Goal: Information Seeking & Learning: Check status

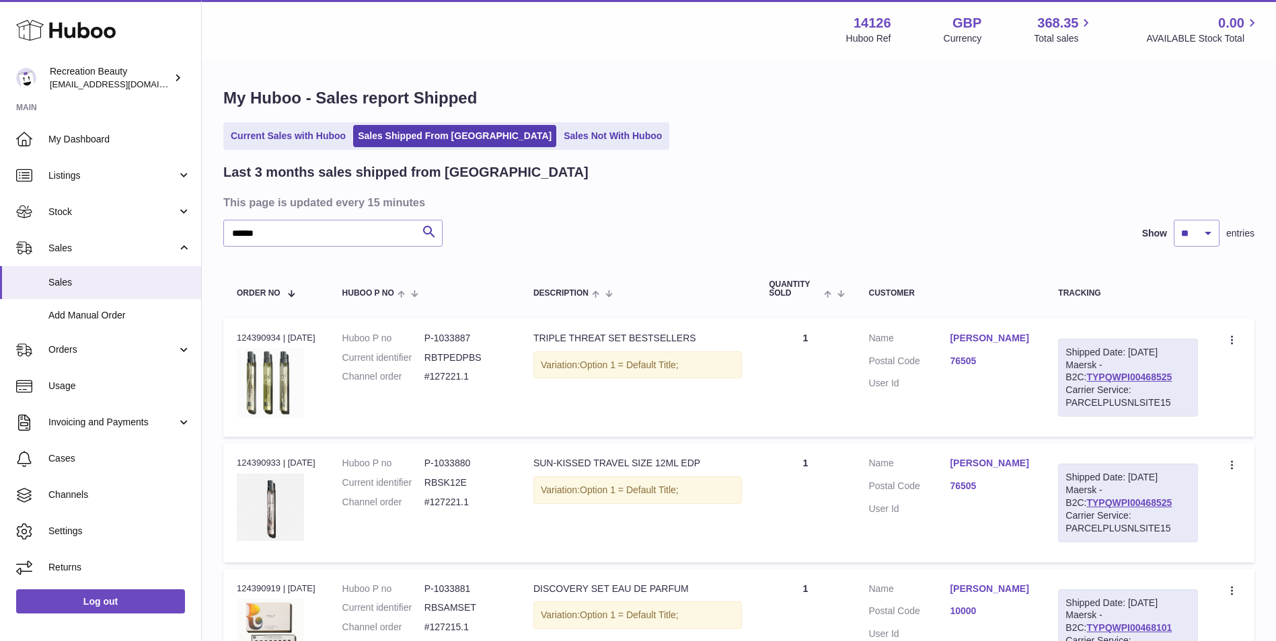
type input "******"
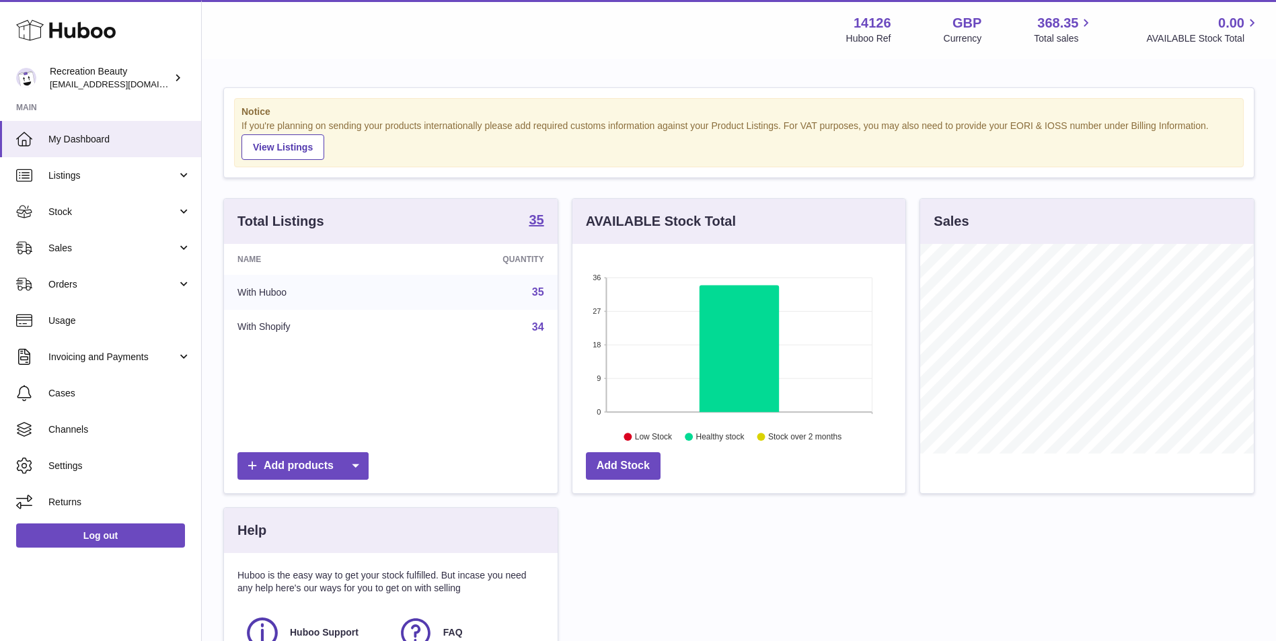
scroll to position [210, 333]
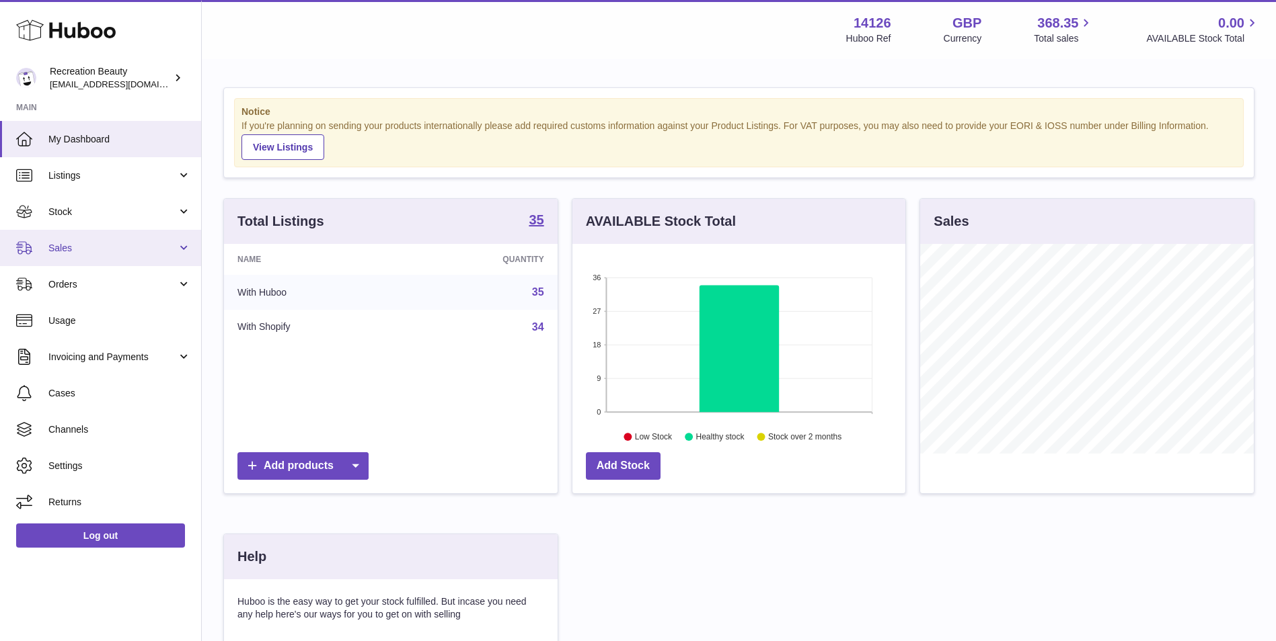
click at [134, 240] on link "Sales" at bounding box center [100, 248] width 201 height 36
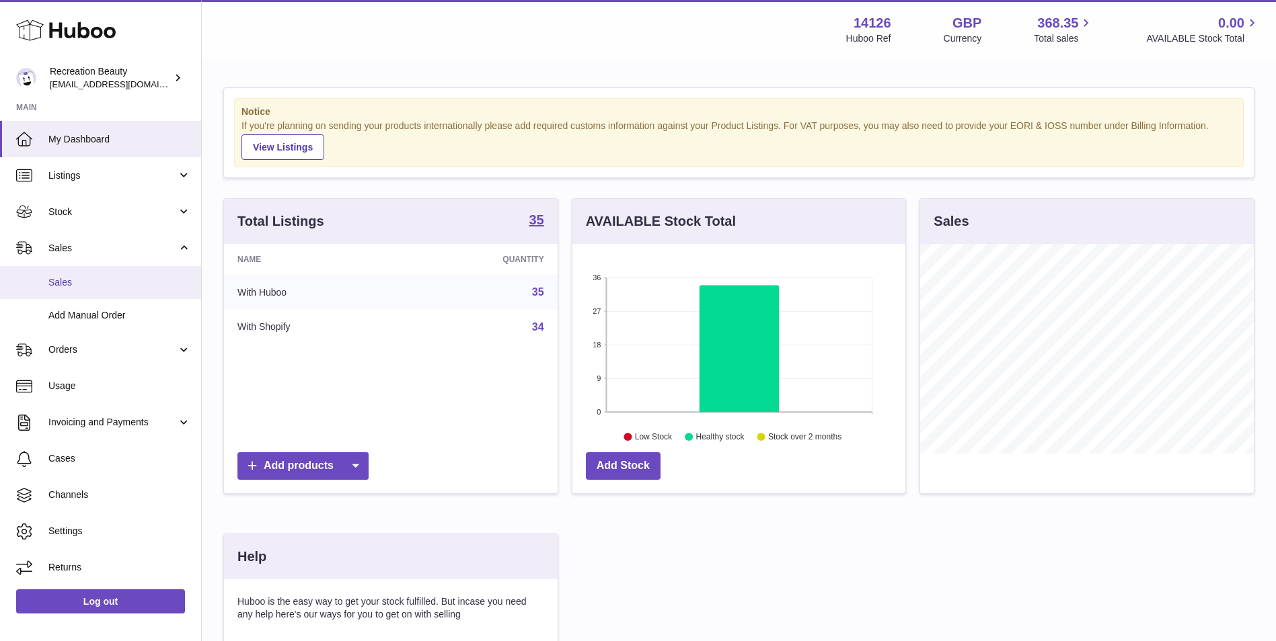
click at [98, 286] on span "Sales" at bounding box center [119, 282] width 143 height 13
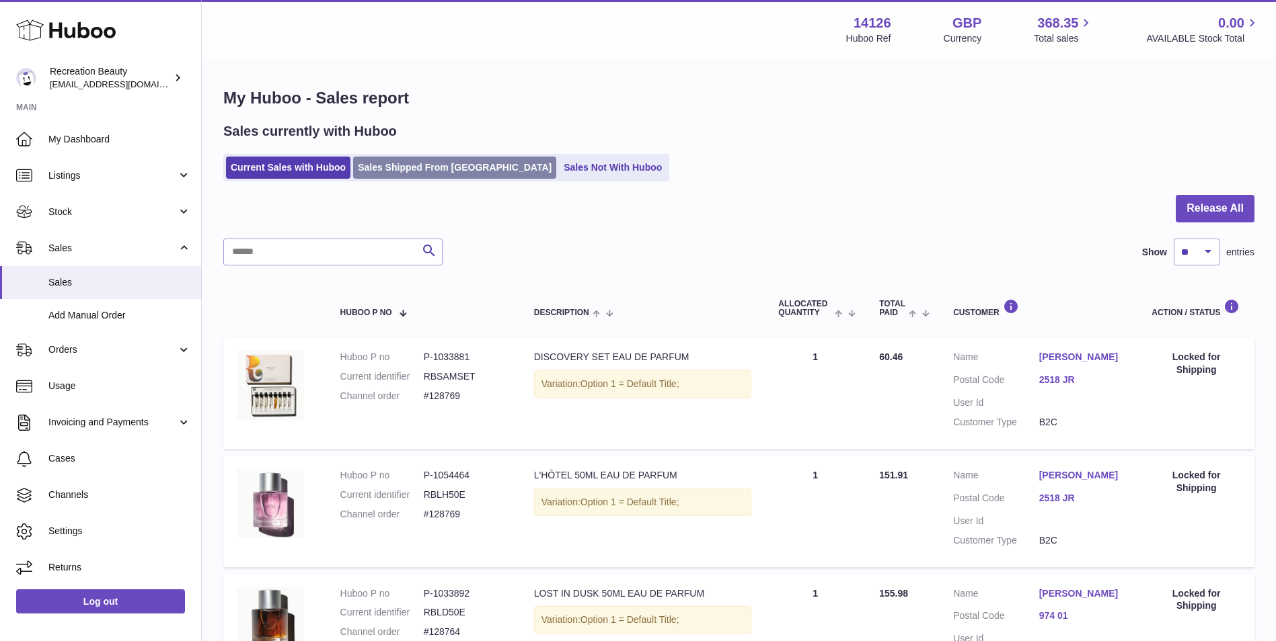
click at [401, 173] on link "Sales Shipped From [GEOGRAPHIC_DATA]" at bounding box center [454, 168] width 203 height 22
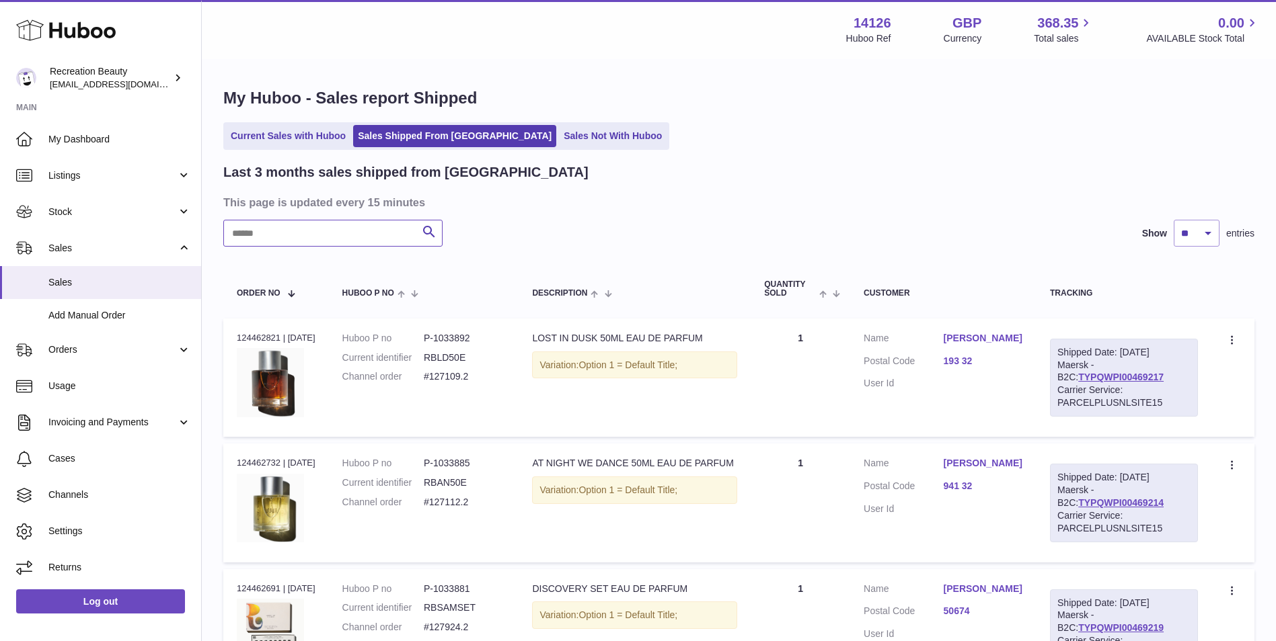
click at [272, 235] on input "text" at bounding box center [332, 233] width 219 height 27
paste input "******"
type input "******"
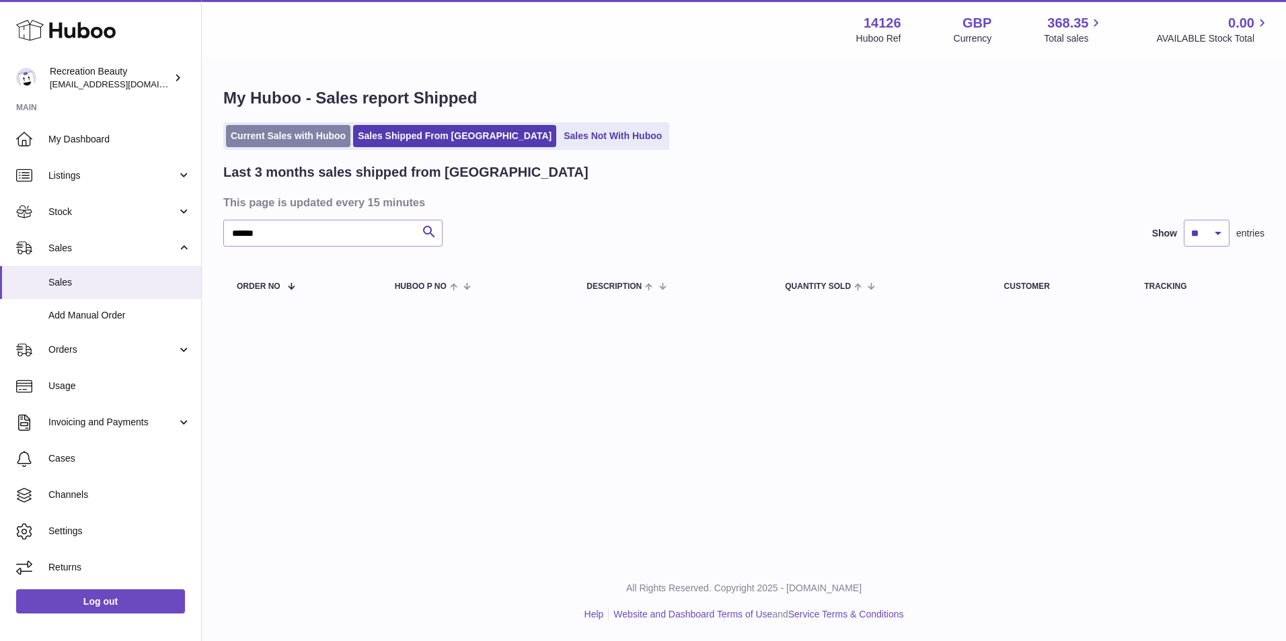
click at [297, 140] on link "Current Sales with Huboo" at bounding box center [288, 136] width 124 height 22
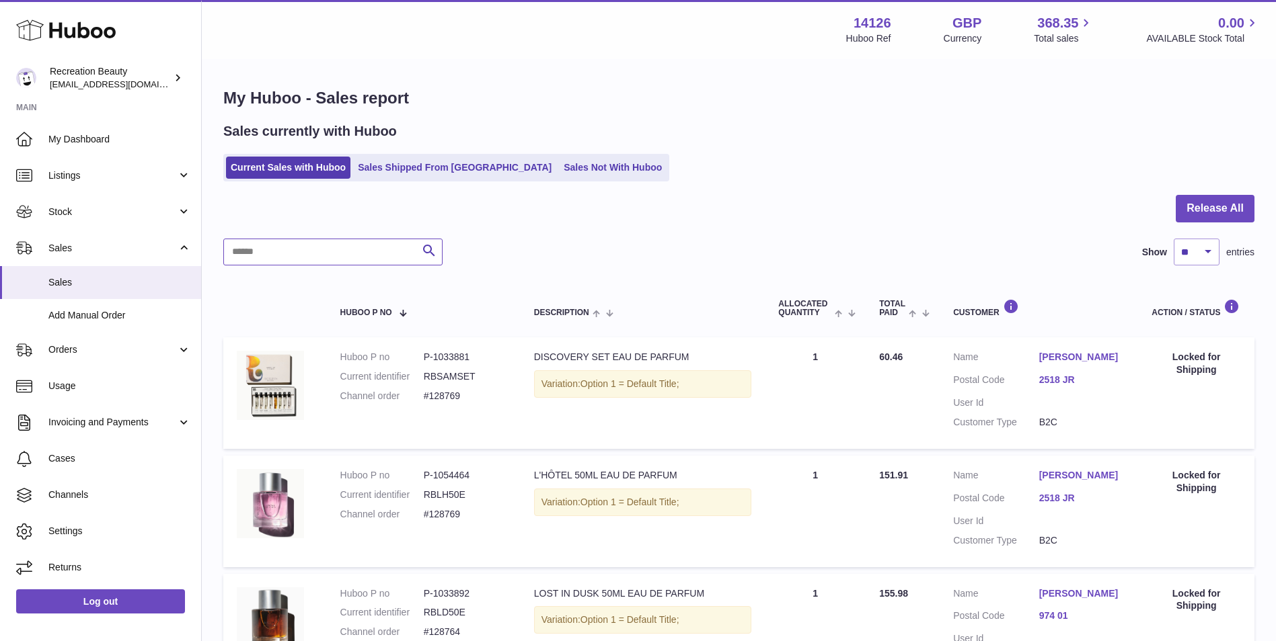
click at [268, 254] on input "text" at bounding box center [332, 252] width 219 height 27
paste input "******"
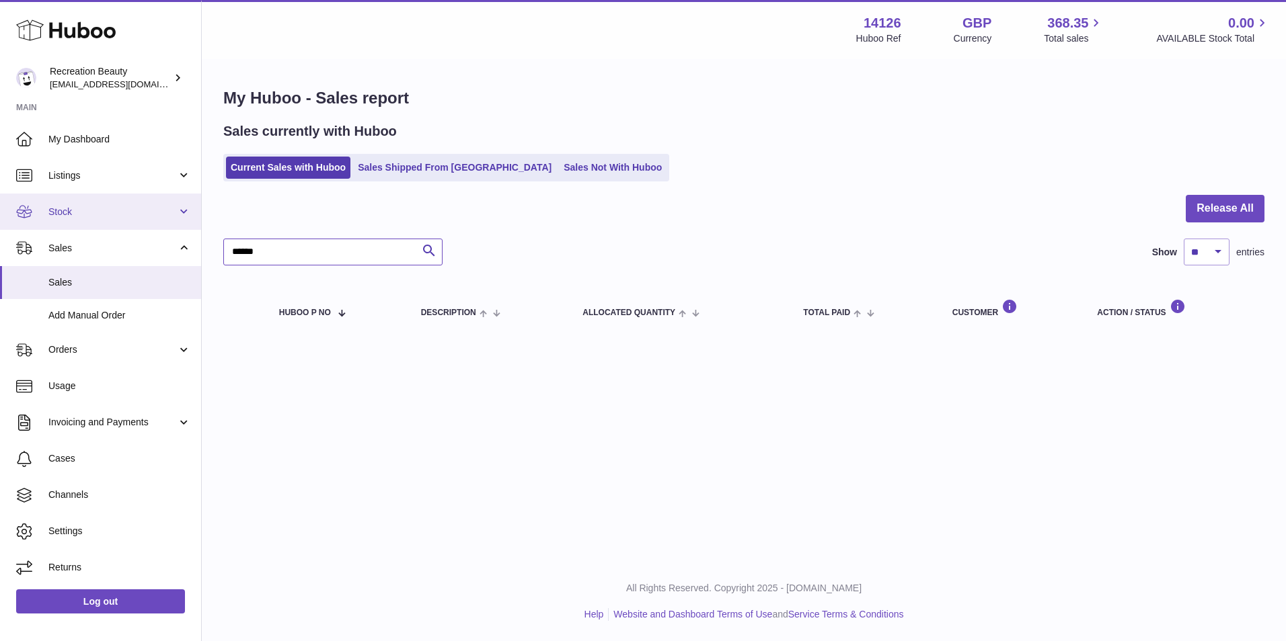
drag, startPoint x: 276, startPoint y: 260, endPoint x: 139, endPoint y: 226, distance: 140.7
click at [139, 226] on div "Huboo Recreation Beauty [EMAIL_ADDRESS][DOMAIN_NAME] Main My Dashboard Listings…" at bounding box center [643, 320] width 1286 height 641
paste input "text"
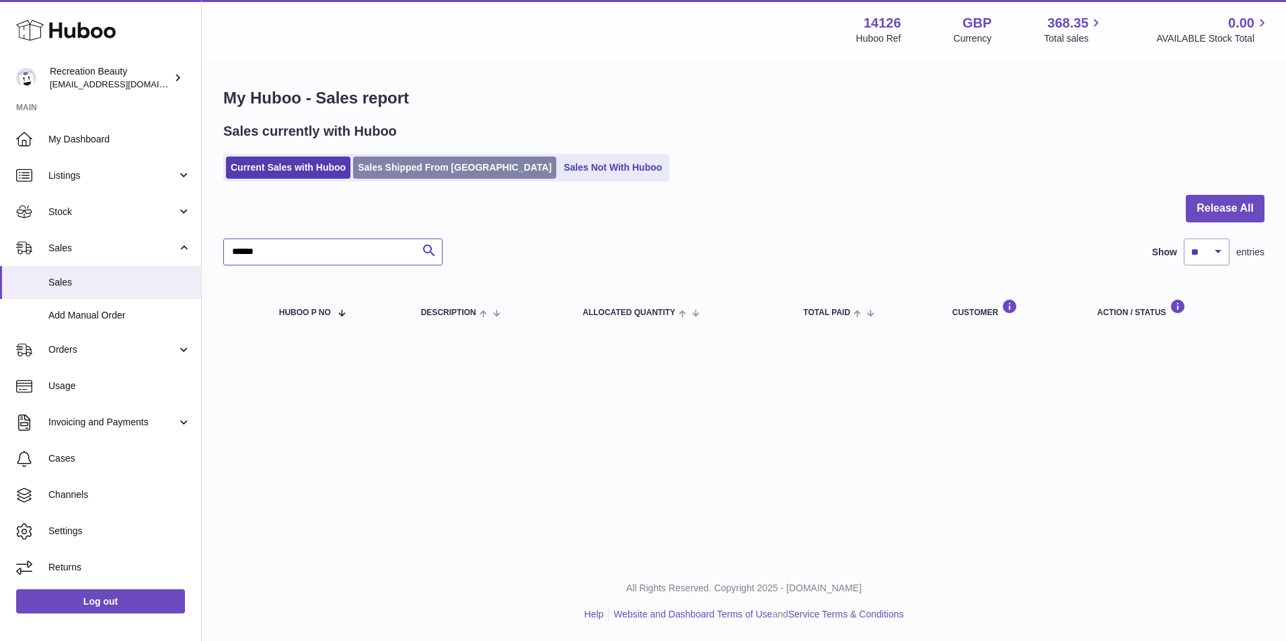
type input "******"
click at [415, 165] on link "Sales Shipped From [GEOGRAPHIC_DATA]" at bounding box center [454, 168] width 203 height 22
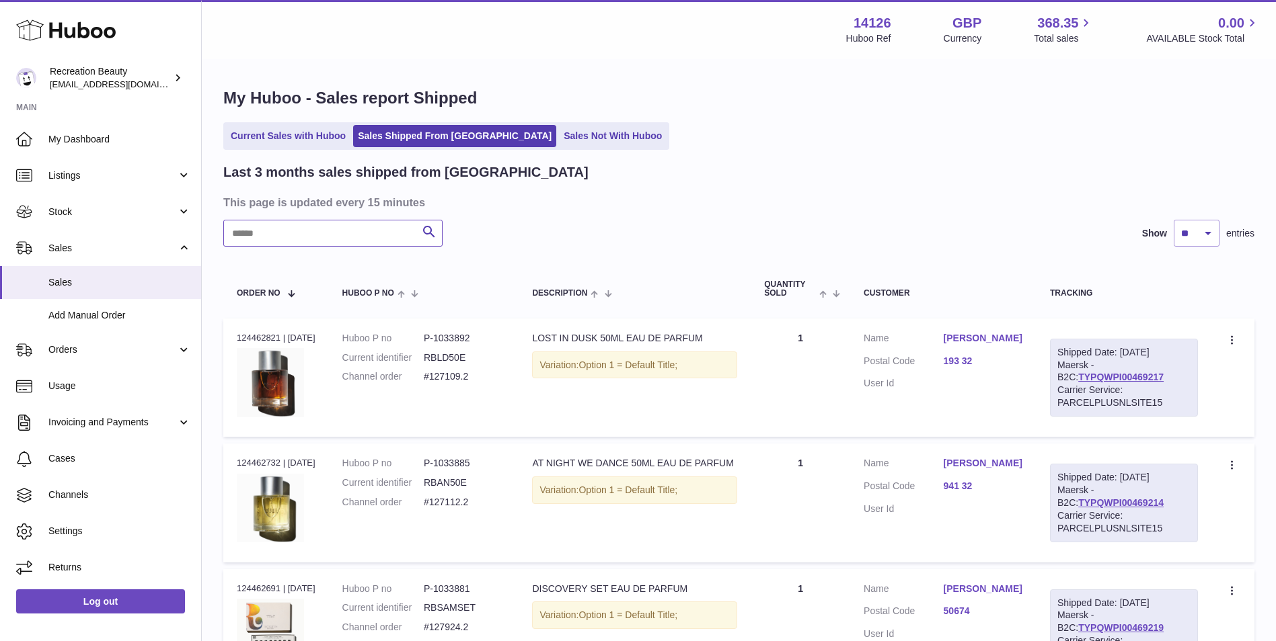
click at [310, 239] on input "text" at bounding box center [332, 233] width 219 height 27
paste input "******"
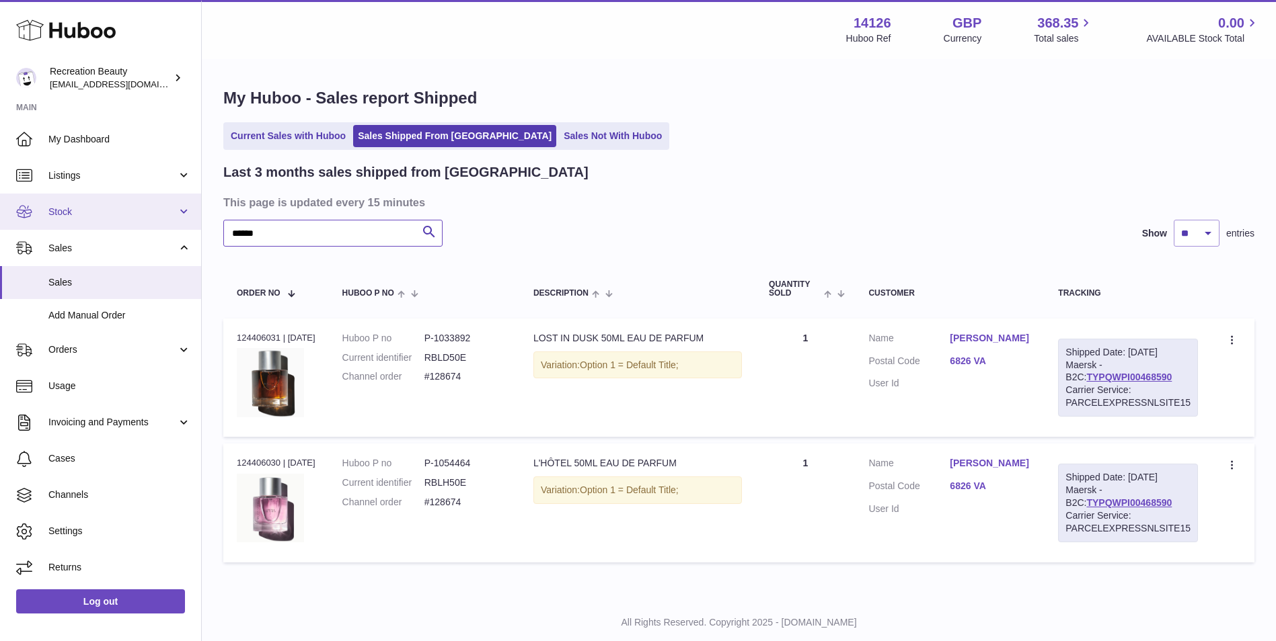
drag, startPoint x: 324, startPoint y: 242, endPoint x: 163, endPoint y: 213, distance: 163.9
click at [163, 213] on div "Huboo Recreation Beauty barney@recreationbeauty.com Main My Dashboard Listings …" at bounding box center [638, 337] width 1276 height 675
paste input "text"
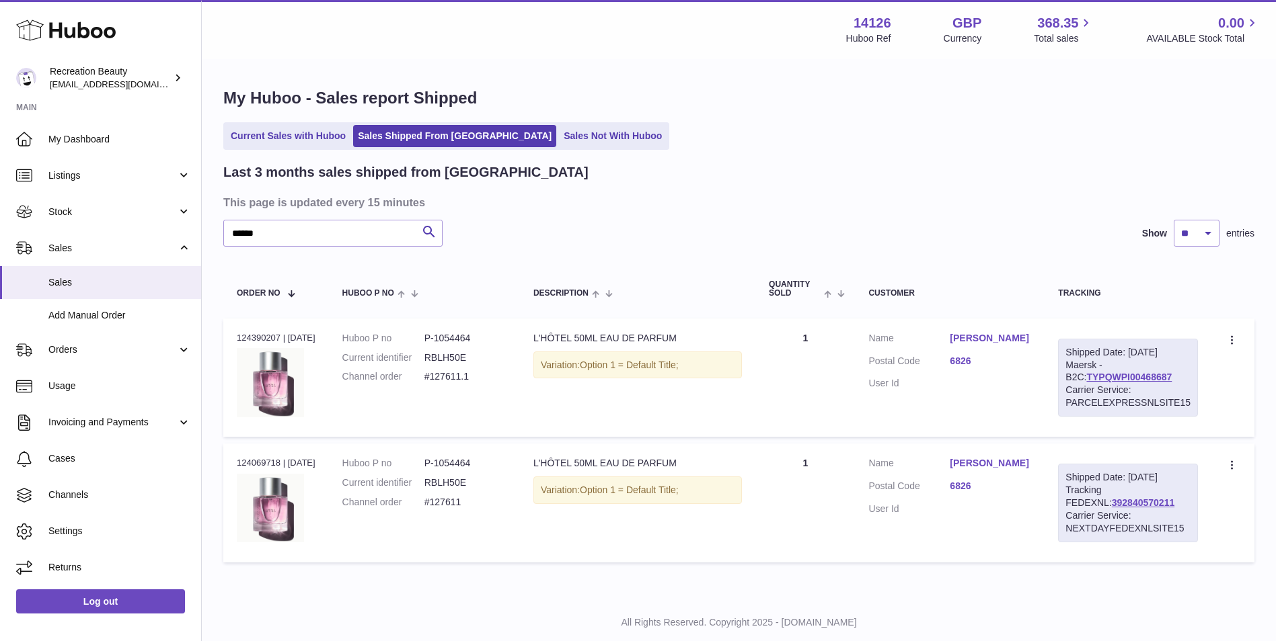
drag, startPoint x: 1159, startPoint y: 375, endPoint x: 1061, endPoint y: 377, distance: 97.5
click at [1061, 377] on div "Shipped Date: 10th Sep 2025 Maersk - B2C: TYPQWPI00468687 Carrier Service: PARC…" at bounding box center [1128, 378] width 140 height 78
copy link "TYPQWPI00468687"
click at [1111, 500] on link "392840570211" at bounding box center [1142, 503] width 63 height 11
click at [1168, 374] on div "Shipped Date: 10th Sep 2025 Maersk - B2C: TYPQWPI00468687 Carrier Service: PARC…" at bounding box center [1128, 378] width 140 height 78
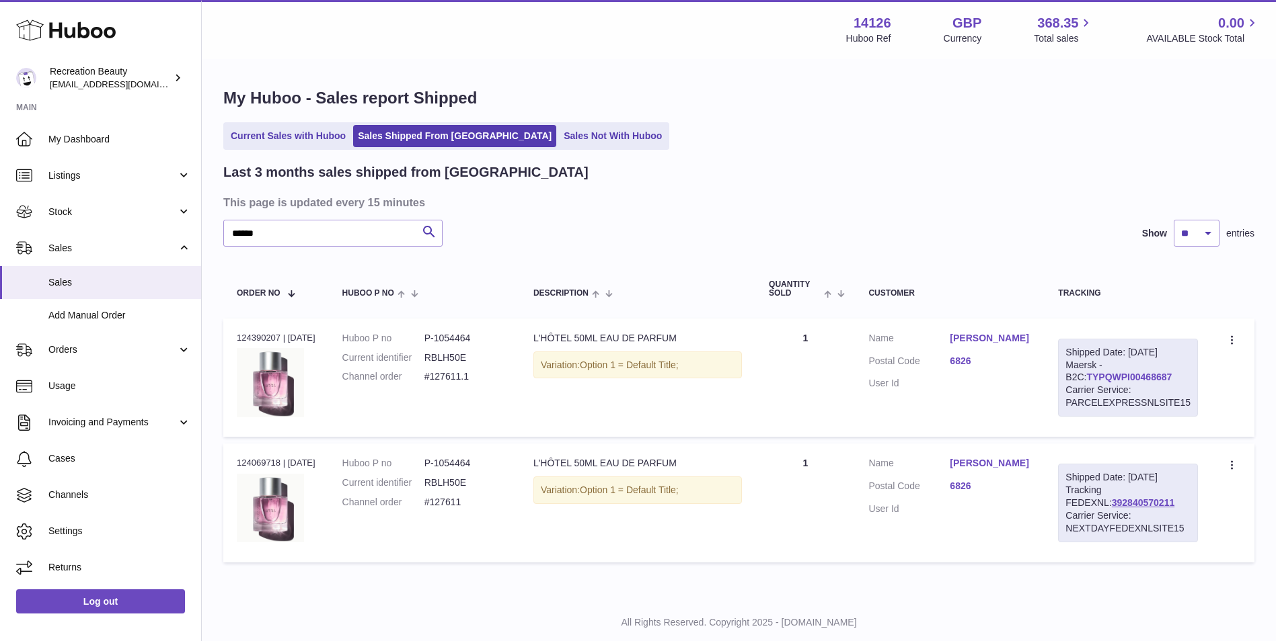
drag, startPoint x: 1161, startPoint y: 375, endPoint x: 1065, endPoint y: 374, distance: 95.5
click at [1065, 374] on div "Shipped Date: 10th Sep 2025 Maersk - B2C: TYPQWPI00468687 Carrier Service: PARC…" at bounding box center [1128, 378] width 140 height 78
copy link "TYPQWPI00468687"
click at [1086, 375] on link "TYPQWPI00468687" at bounding box center [1128, 377] width 85 height 11
click at [476, 317] on table "Order No Huboo P no Description Quantity Sold Customer Tracking Order no 124390…" at bounding box center [738, 414] width 1031 height 309
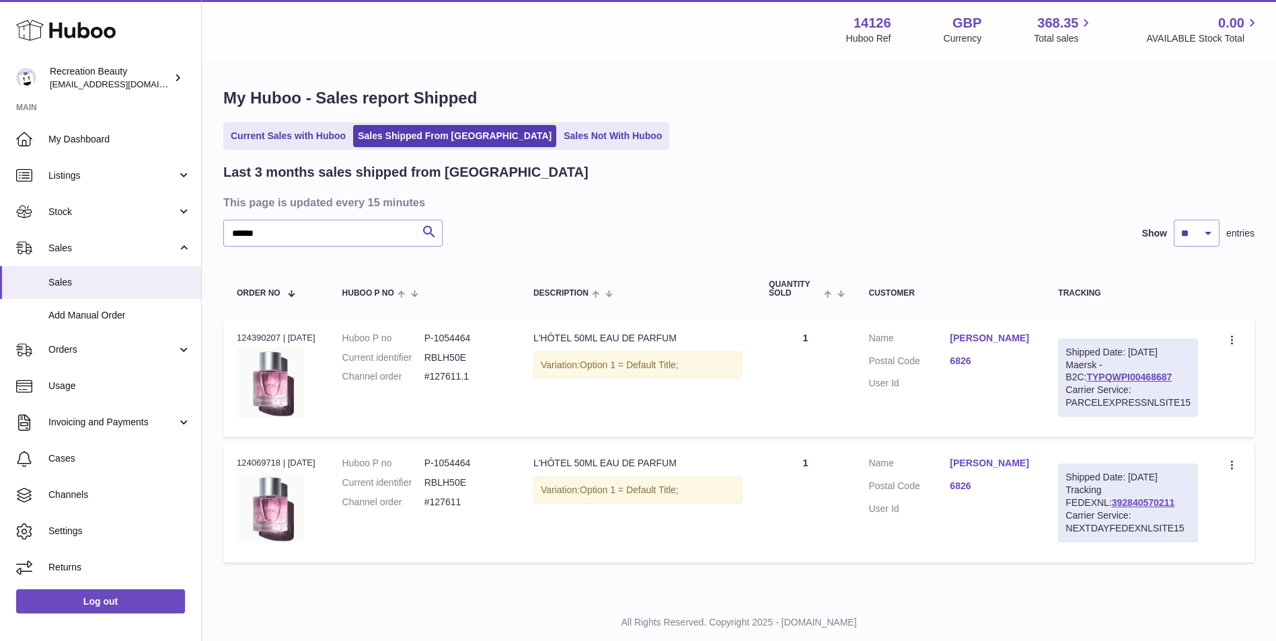
drag, startPoint x: 1159, startPoint y: 378, endPoint x: 1064, endPoint y: 374, distance: 94.2
click at [1064, 374] on div "Shipped Date: 10th Sep 2025 Maersk - B2C: TYPQWPI00468687 Carrier Service: PARC…" at bounding box center [1128, 378] width 140 height 78
copy link "TYPQWPI00468687"
click at [1163, 379] on div "Shipped Date: 10th Sep 2025 Maersk - B2C: TYPQWPI00468687 Carrier Service: PARC…" at bounding box center [1128, 378] width 140 height 78
drag, startPoint x: 1162, startPoint y: 375, endPoint x: 1065, endPoint y: 375, distance: 96.8
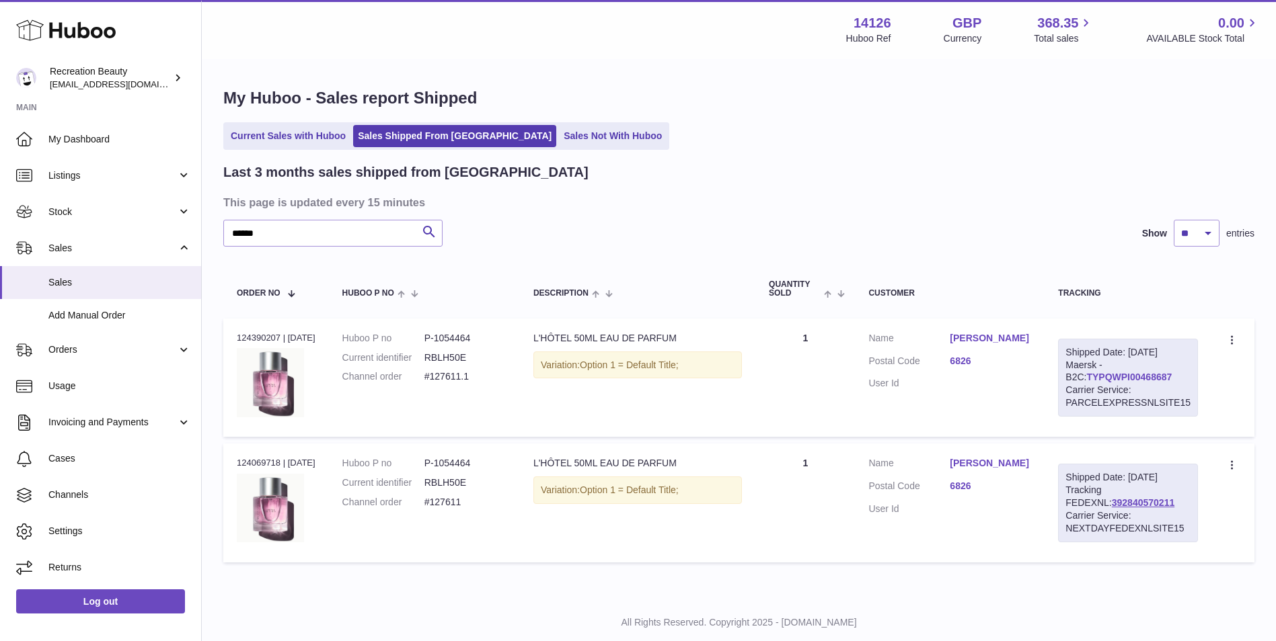
click at [1065, 375] on div "Shipped Date: 10th Sep 2025 Maersk - B2C: TYPQWPI00468687 Carrier Service: PARC…" at bounding box center [1128, 378] width 140 height 78
copy link "TYPQWPI00468687"
click at [956, 397] on dl "Customer Name Cherylla Khodabaks Postal Code 6826 User Id" at bounding box center [949, 364] width 163 height 65
drag, startPoint x: 1148, startPoint y: 379, endPoint x: 1061, endPoint y: 379, distance: 86.7
click at [1061, 379] on div "Shipped Date: 10th Sep 2025 Maersk - B2C: TYPQWPI00468687 Carrier Service: PARC…" at bounding box center [1128, 378] width 140 height 78
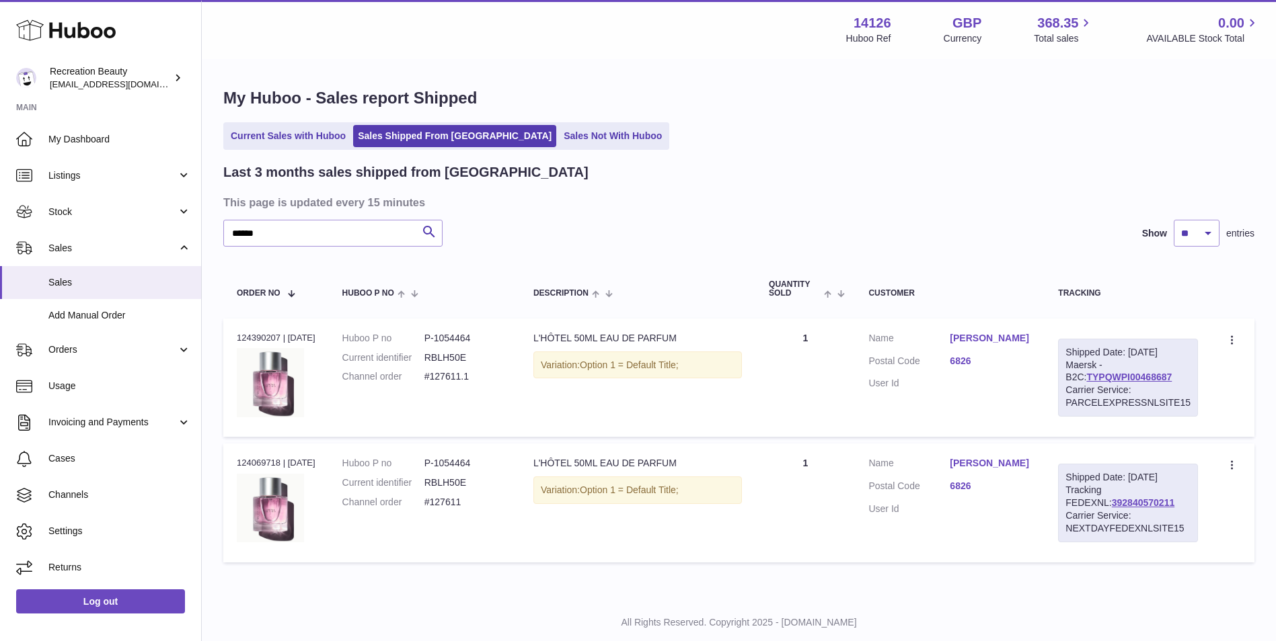
copy link "TYPQWPI00468687"
click at [1086, 376] on link "TYPQWPI00468687" at bounding box center [1128, 377] width 85 height 11
drag, startPoint x: 243, startPoint y: 219, endPoint x: 202, endPoint y: 213, distance: 42.0
click at [202, 213] on div "My Huboo - Sales report Shipped Current Sales with Huboo Sales Shipped From Hub…" at bounding box center [739, 329] width 1074 height 536
paste input "text"
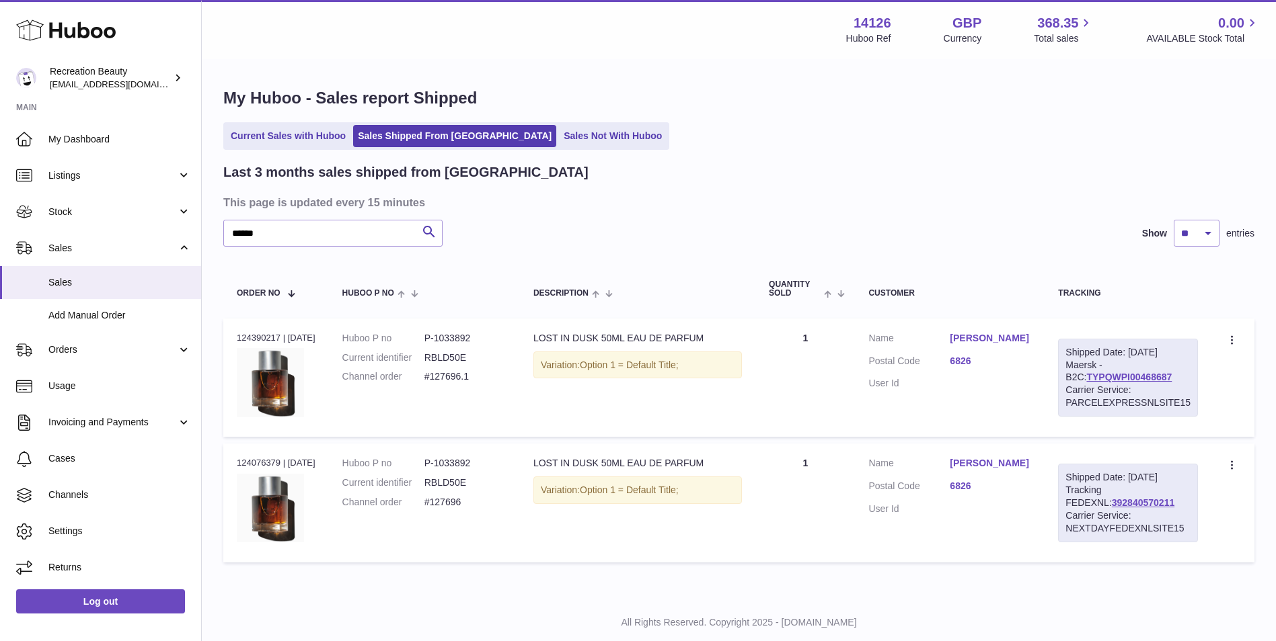
click at [572, 262] on table "Order No Huboo P no Description Quantity Sold Customer Tracking Order no 124390…" at bounding box center [738, 414] width 1031 height 309
click at [916, 371] on dt "Postal Code" at bounding box center [908, 363] width 81 height 16
drag, startPoint x: 1157, startPoint y: 375, endPoint x: 1066, endPoint y: 375, distance: 90.8
click at [1066, 375] on div "Shipped Date: 10th Sep 2025 Maersk - B2C: TYPQWPI00468687 Carrier Service: PARC…" at bounding box center [1128, 378] width 140 height 78
copy link "TYPQWPI00468687"
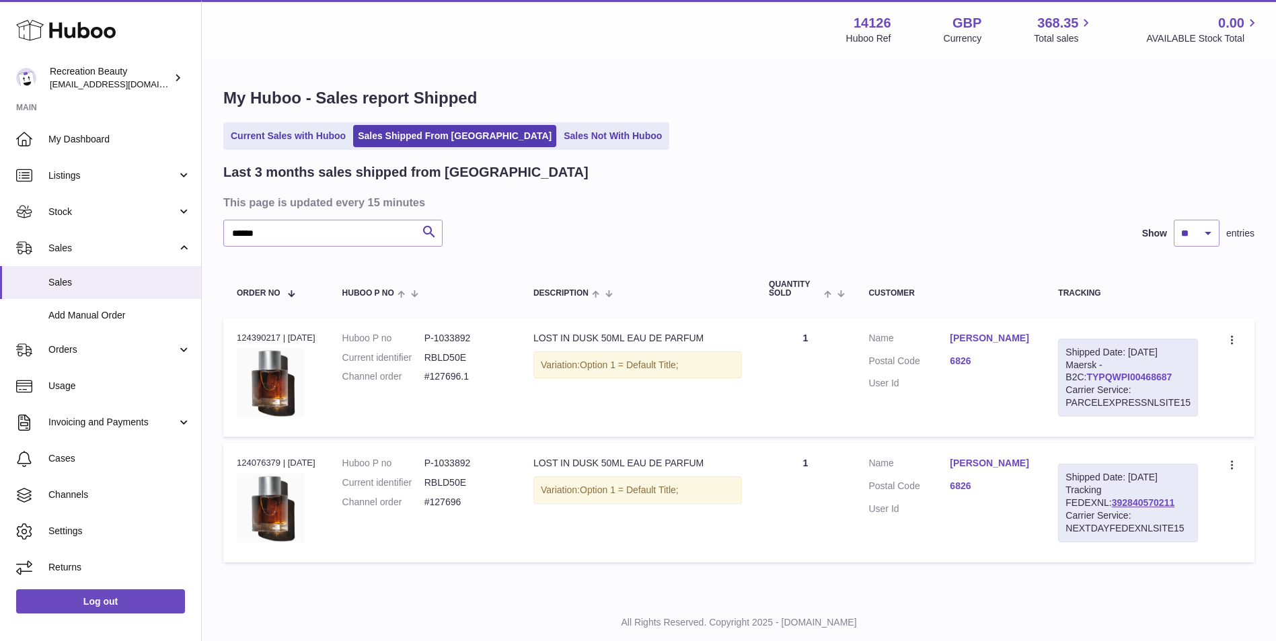
click at [1086, 377] on link "TYPQWPI00468687" at bounding box center [1128, 377] width 85 height 11
click at [296, 233] on input "******" at bounding box center [332, 233] width 219 height 27
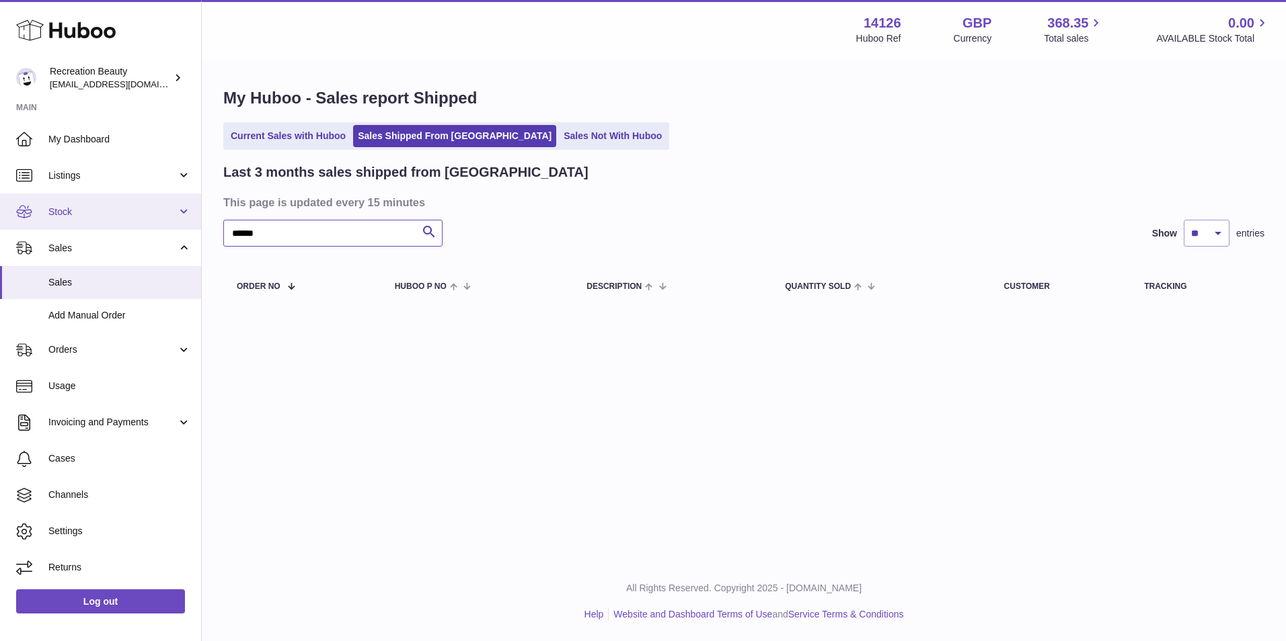
drag, startPoint x: 270, startPoint y: 227, endPoint x: 188, endPoint y: 203, distance: 86.2
click at [188, 203] on div "Huboo Recreation Beauty barney@recreationbeauty.com Main My Dashboard Listings …" at bounding box center [643, 320] width 1286 height 641
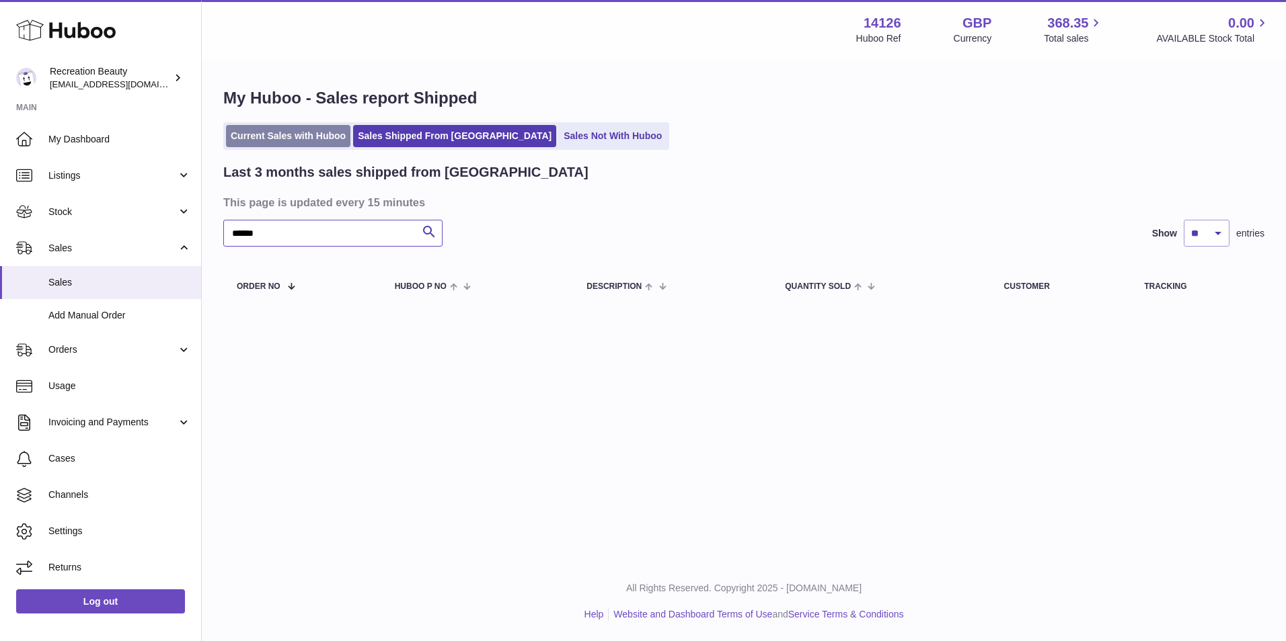
type input "******"
click at [295, 142] on link "Current Sales with Huboo" at bounding box center [288, 136] width 124 height 22
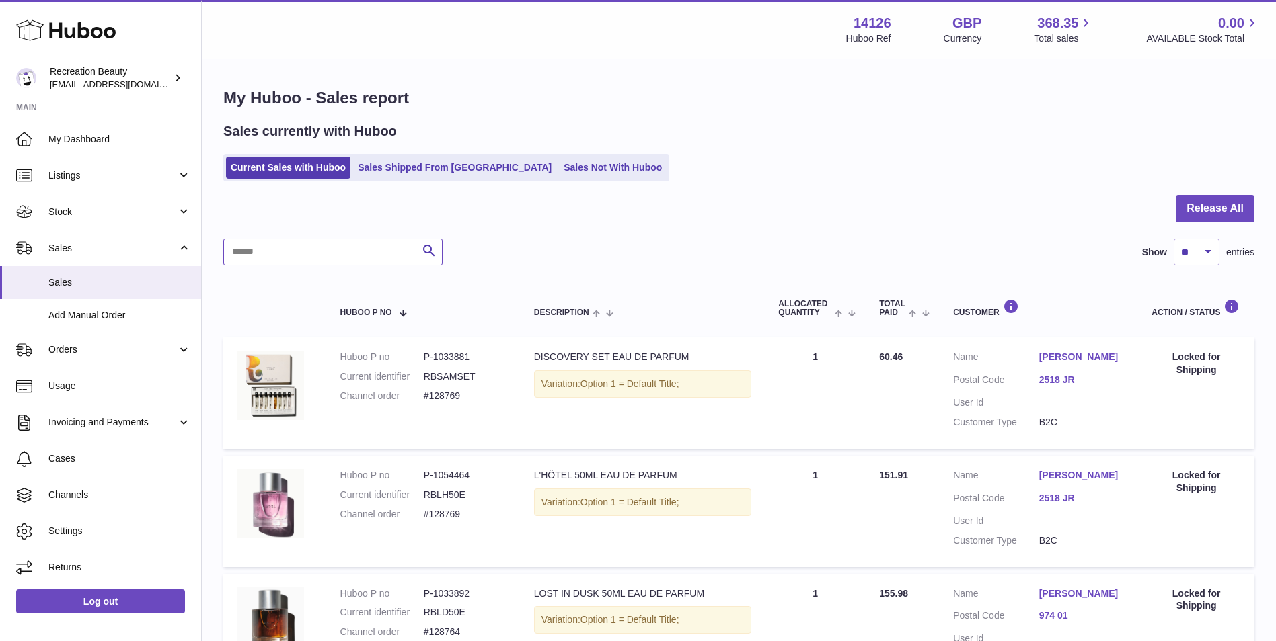
click at [266, 256] on input "text" at bounding box center [332, 252] width 219 height 27
paste input "******"
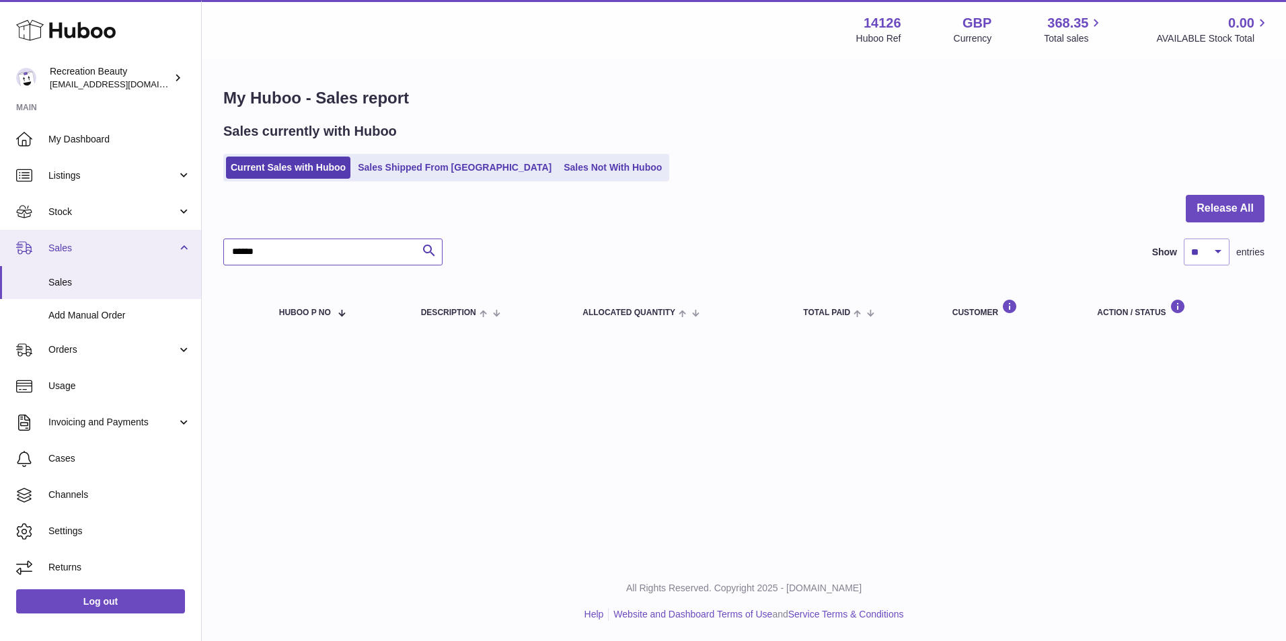
drag, startPoint x: 294, startPoint y: 262, endPoint x: 179, endPoint y: 237, distance: 117.5
click at [179, 237] on div "Huboo Recreation Beauty barney@recreationbeauty.com Main My Dashboard Listings …" at bounding box center [643, 320] width 1286 height 641
drag, startPoint x: 265, startPoint y: 257, endPoint x: 210, endPoint y: 246, distance: 56.2
click at [210, 246] on div "My Huboo - Sales report Sales currently with Huboo Current Sales with Huboo Sal…" at bounding box center [744, 213] width 1084 height 304
paste input "text"
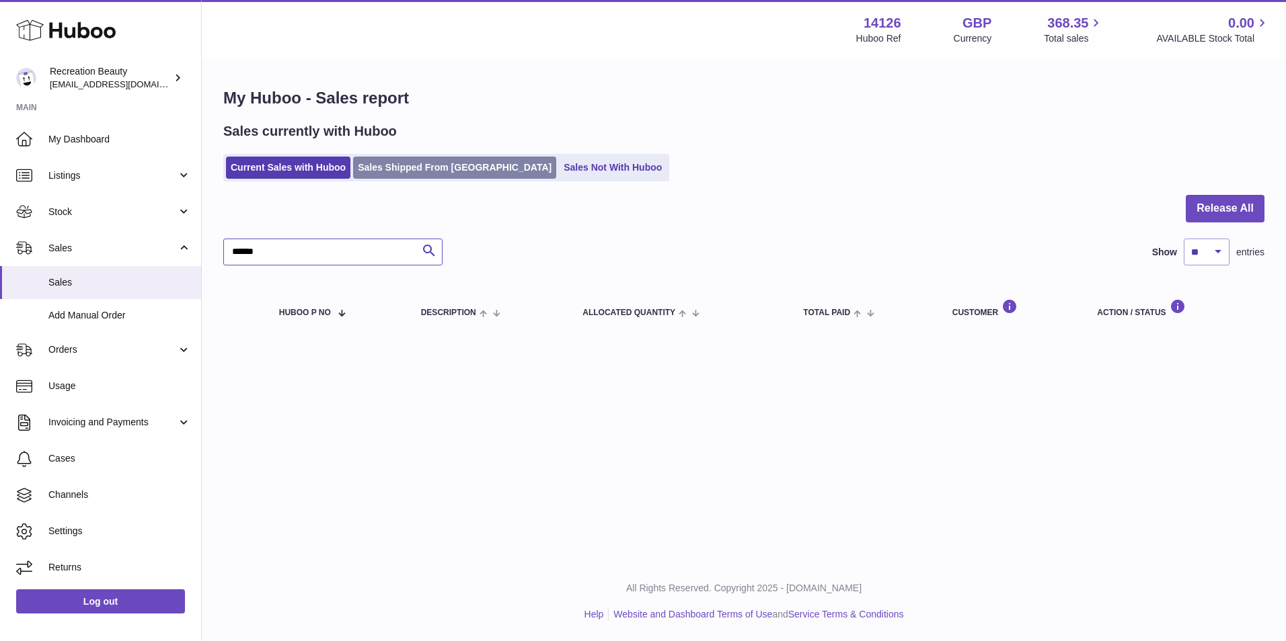
type input "******"
click at [430, 165] on link "Sales Shipped From Huboo" at bounding box center [454, 168] width 203 height 22
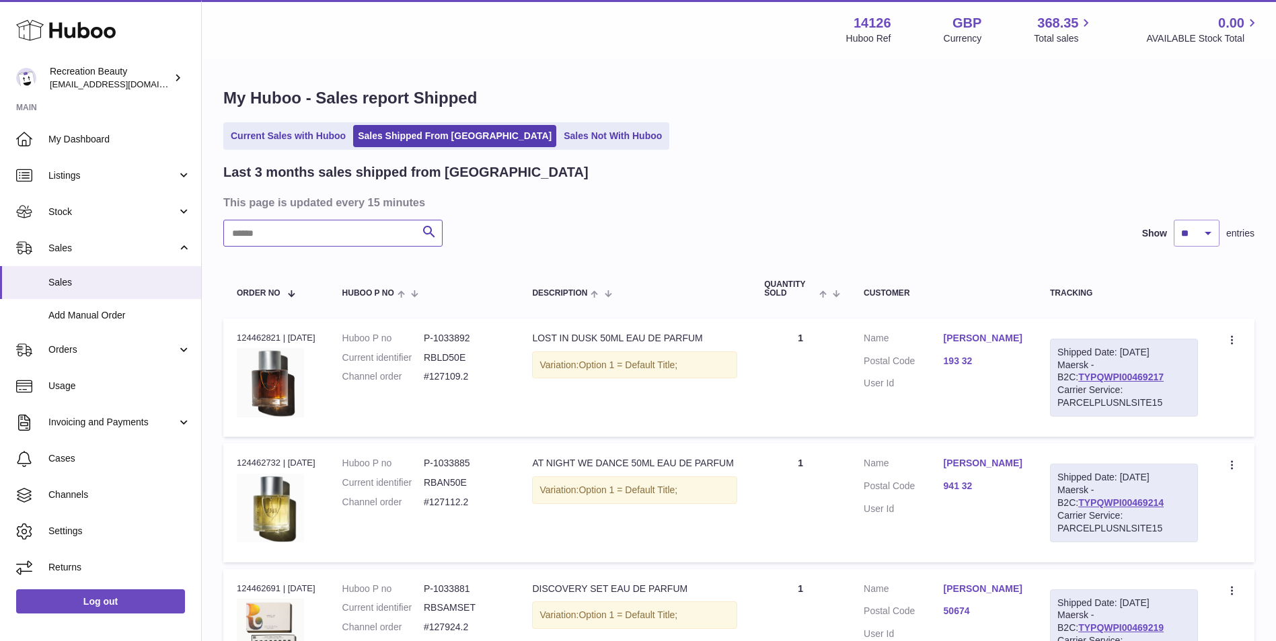
click at [314, 231] on input "text" at bounding box center [332, 233] width 219 height 27
paste input "******"
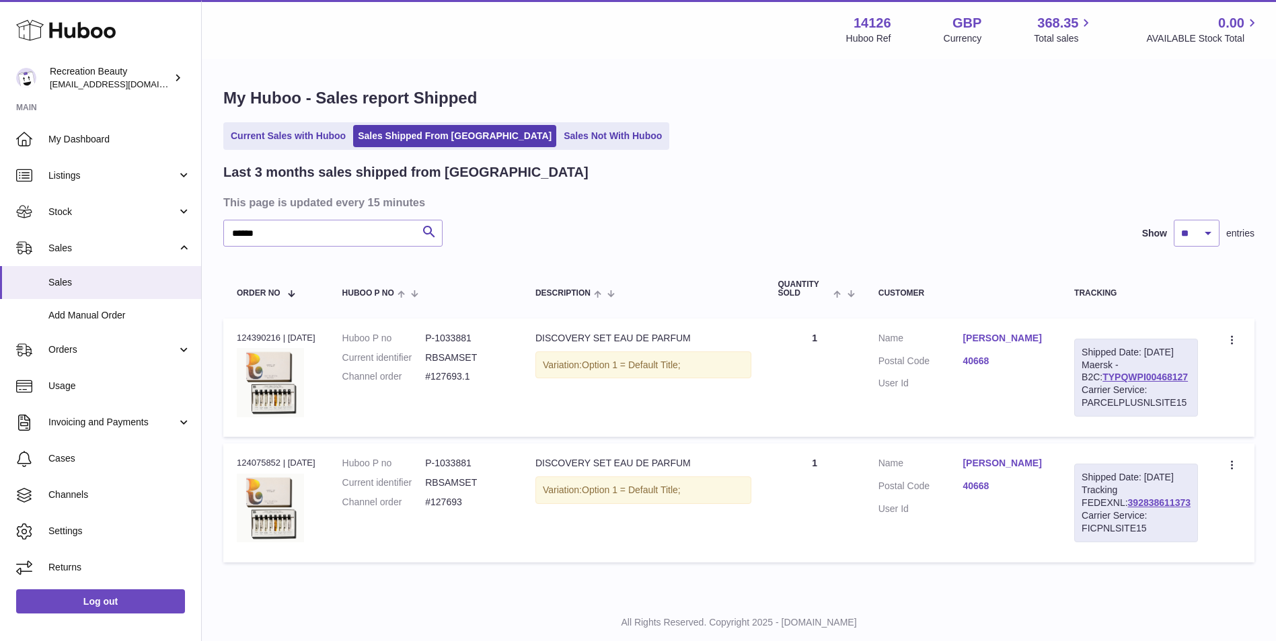
click at [1116, 384] on div "Shipped Date: [DATE] Maersk - B2C: TYPQWPI00468127 Carrier Service: PARCELPLUSN…" at bounding box center [1136, 378] width 124 height 78
click at [1115, 383] on link "TYPQWPI00468127" at bounding box center [1144, 377] width 85 height 11
drag, startPoint x: 1184, startPoint y: 391, endPoint x: 1083, endPoint y: 388, distance: 101.6
click at [1083, 388] on div "Shipped Date: [DATE] Maersk - B2C: TYPQWPI00468127 Carrier Service: PARCELPLUSN…" at bounding box center [1136, 378] width 124 height 78
copy link "TYPQWPI00468127"
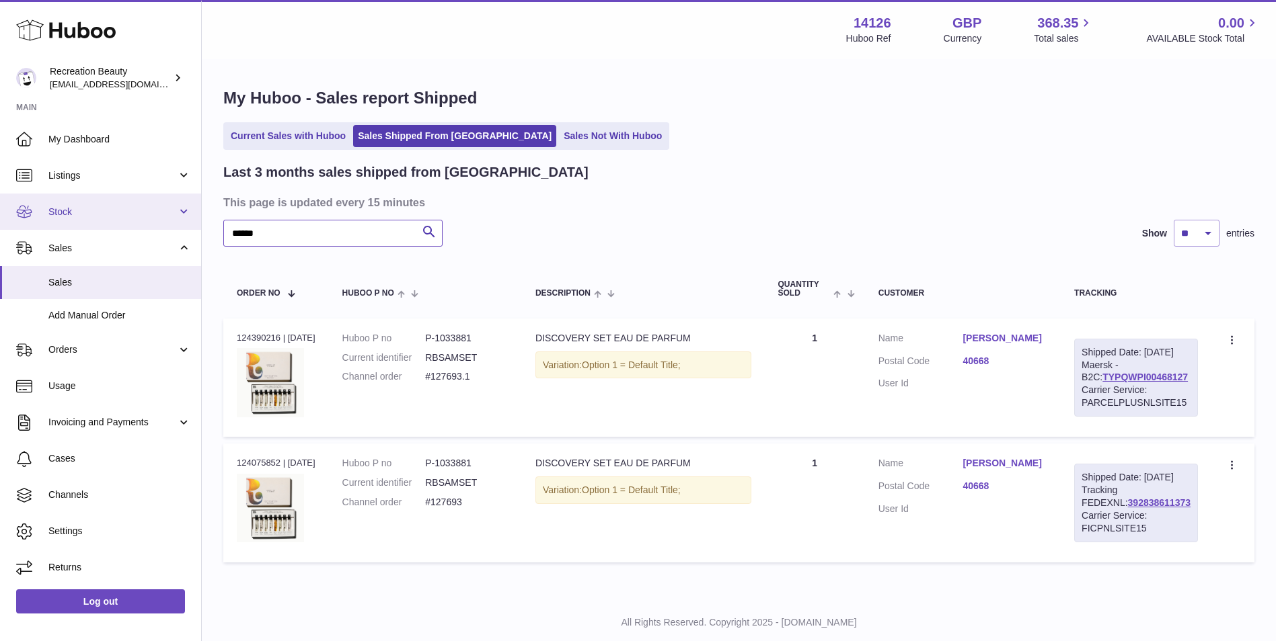
drag, startPoint x: 286, startPoint y: 232, endPoint x: 152, endPoint y: 196, distance: 139.3
click at [152, 196] on div "Huboo Recreation Beauty [EMAIL_ADDRESS][DOMAIN_NAME] Main My Dashboard Listings…" at bounding box center [638, 337] width 1276 height 675
paste input "text"
type input "******"
click at [1120, 383] on link "TYPQWPI00468095" at bounding box center [1144, 377] width 85 height 11
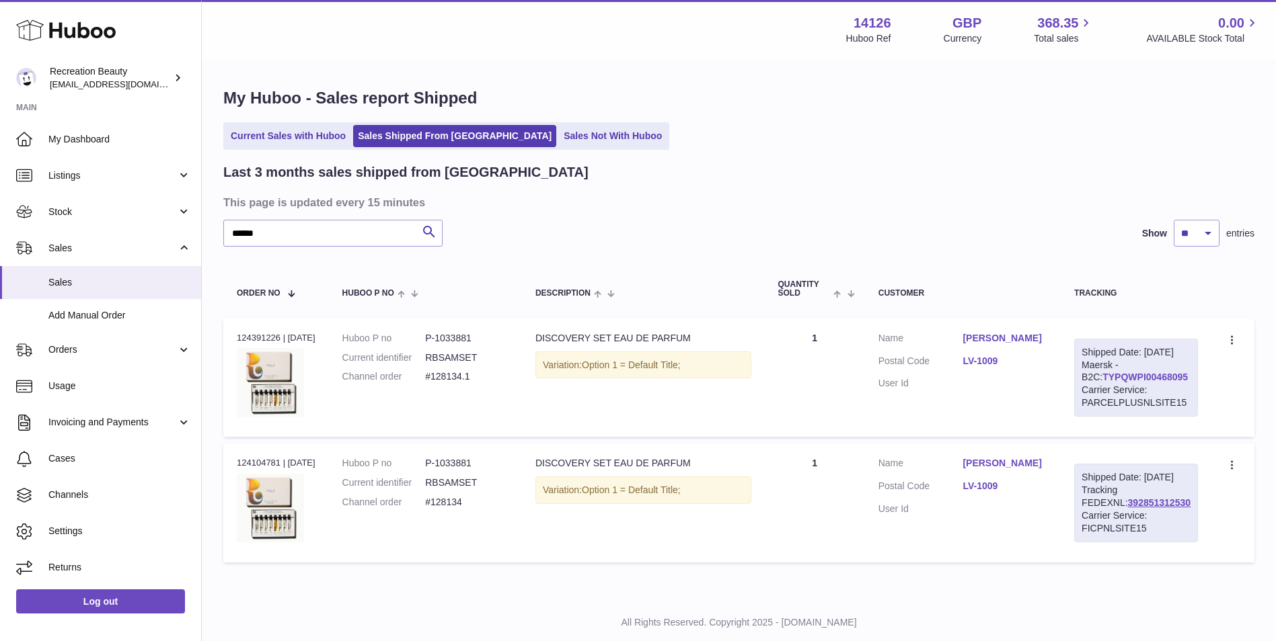
drag, startPoint x: 1180, startPoint y: 389, endPoint x: 1085, endPoint y: 387, distance: 95.5
click at [1085, 387] on div "Shipped Date: [DATE] Maersk - B2C: TYPQWPI00468095 Carrier Service: PARCELPLUSN…" at bounding box center [1136, 378] width 124 height 78
copy link "TYPQWPI00468095"
click at [816, 380] on td "Quantity 1" at bounding box center [814, 378] width 100 height 118
click at [74, 461] on span "Cases" at bounding box center [119, 459] width 143 height 13
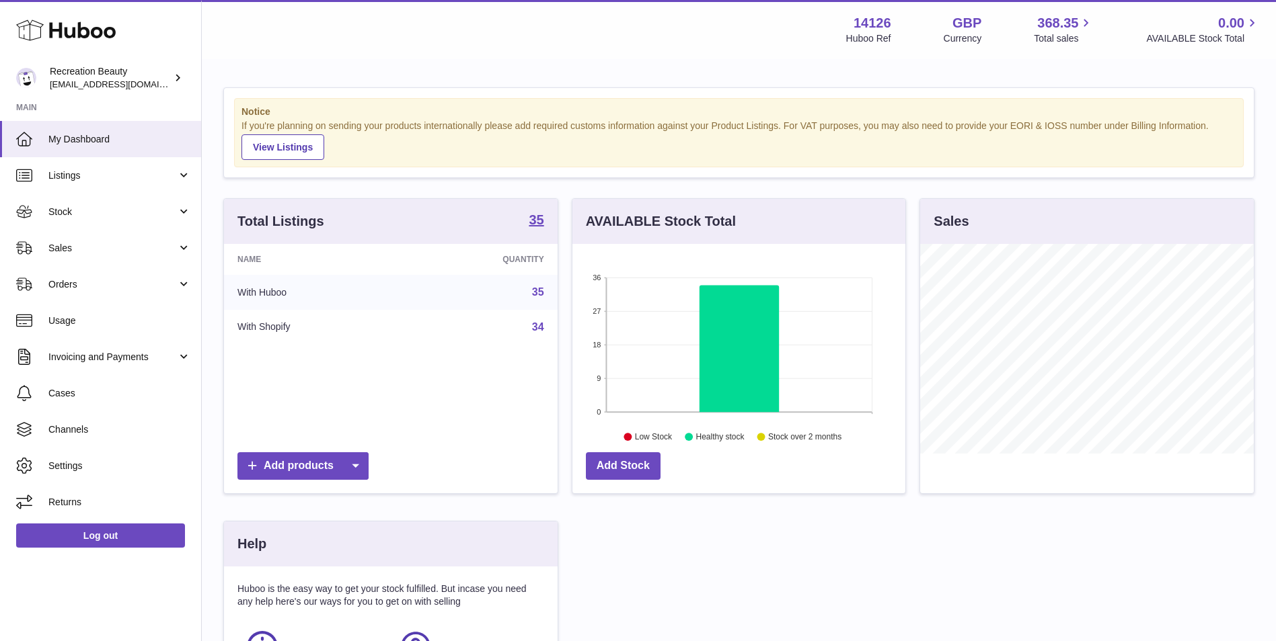
scroll to position [210, 333]
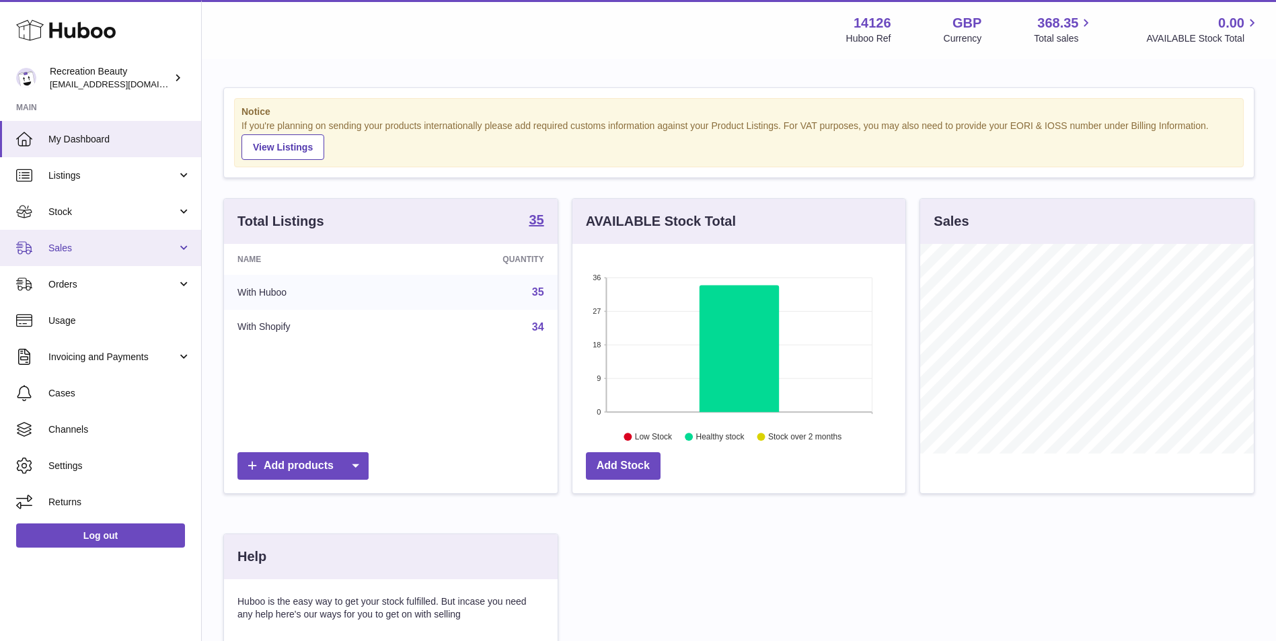
click at [104, 251] on span "Sales" at bounding box center [112, 248] width 128 height 13
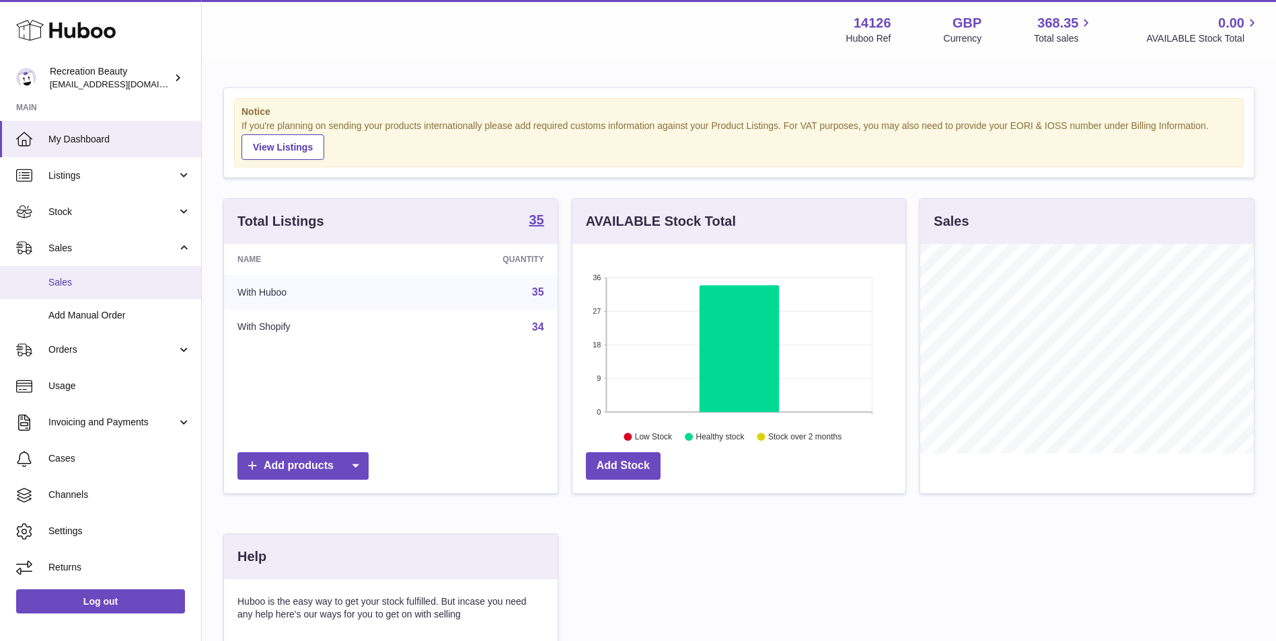
click at [63, 284] on span "Sales" at bounding box center [119, 282] width 143 height 13
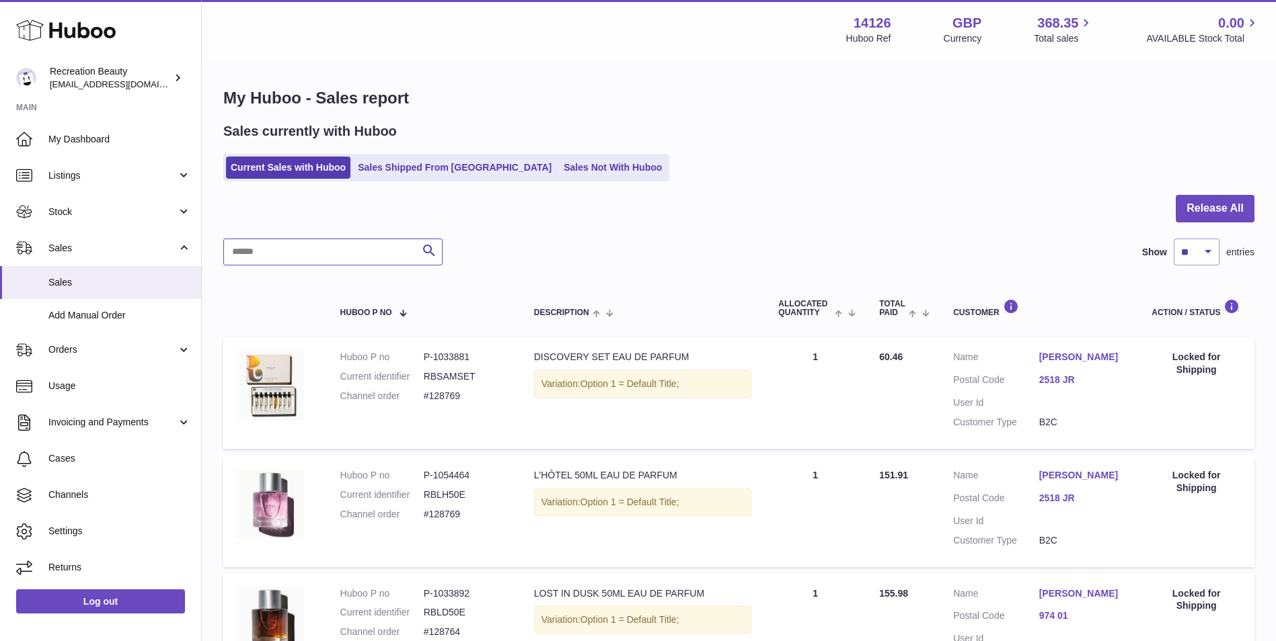
click at [307, 252] on input "text" at bounding box center [332, 252] width 219 height 27
paste input "******"
type input "******"
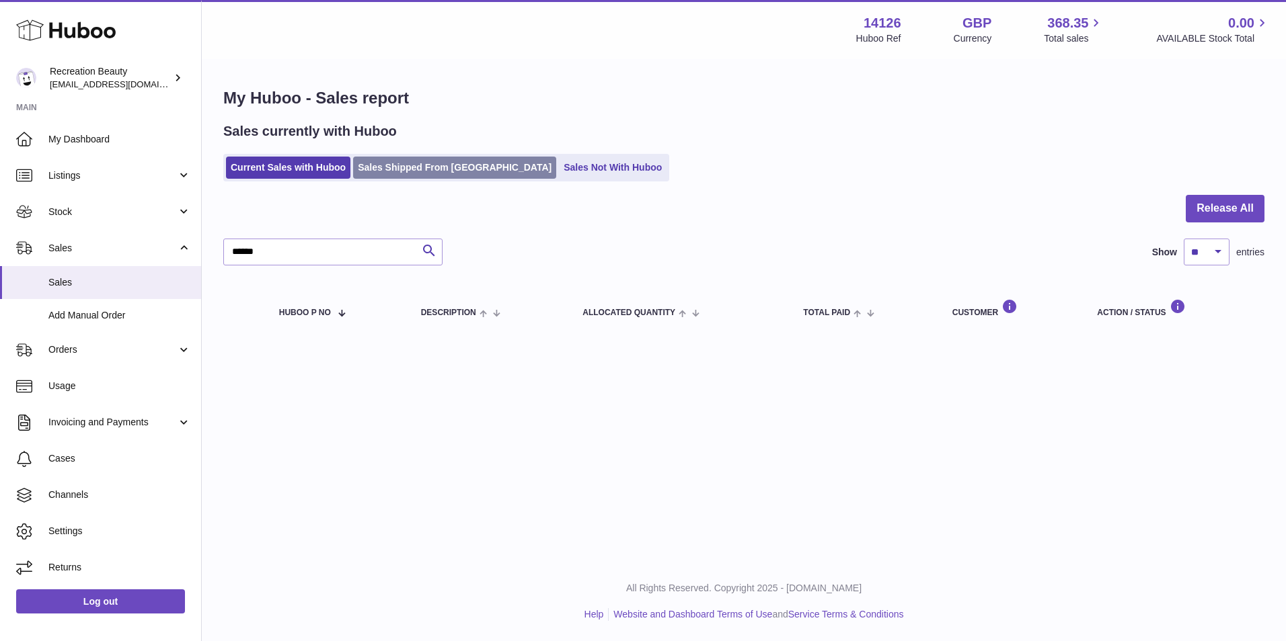
click at [399, 164] on link "Sales Shipped From [GEOGRAPHIC_DATA]" at bounding box center [454, 168] width 203 height 22
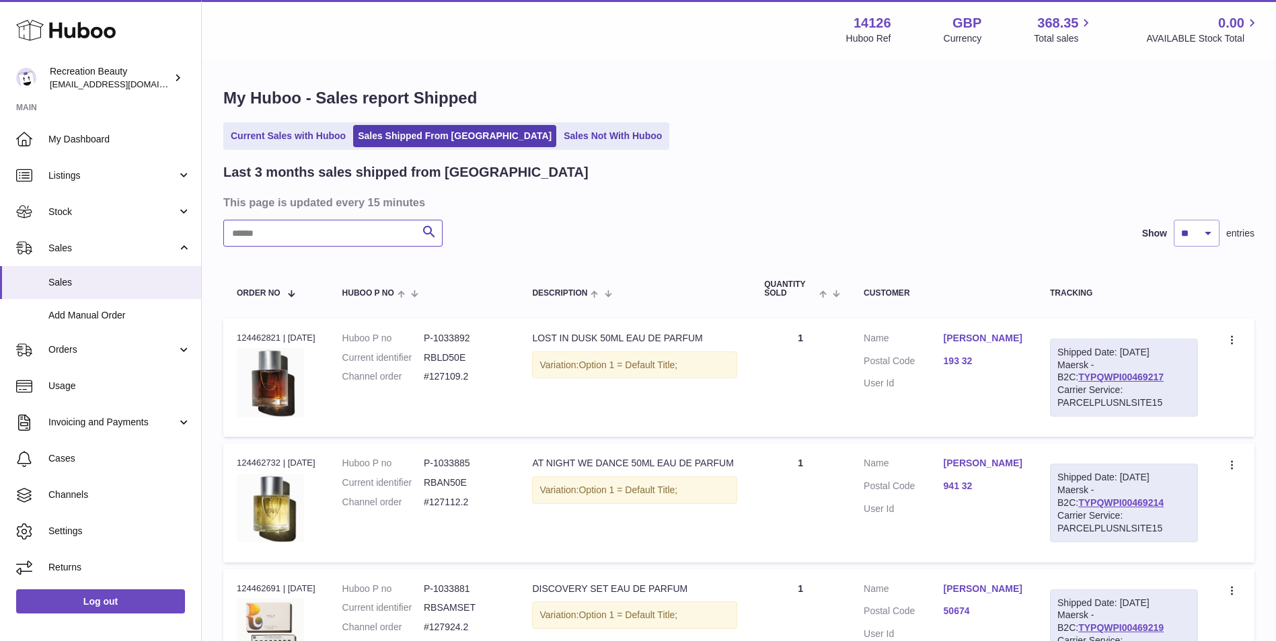
click at [336, 227] on input "text" at bounding box center [332, 233] width 219 height 27
paste input "******"
type input "******"
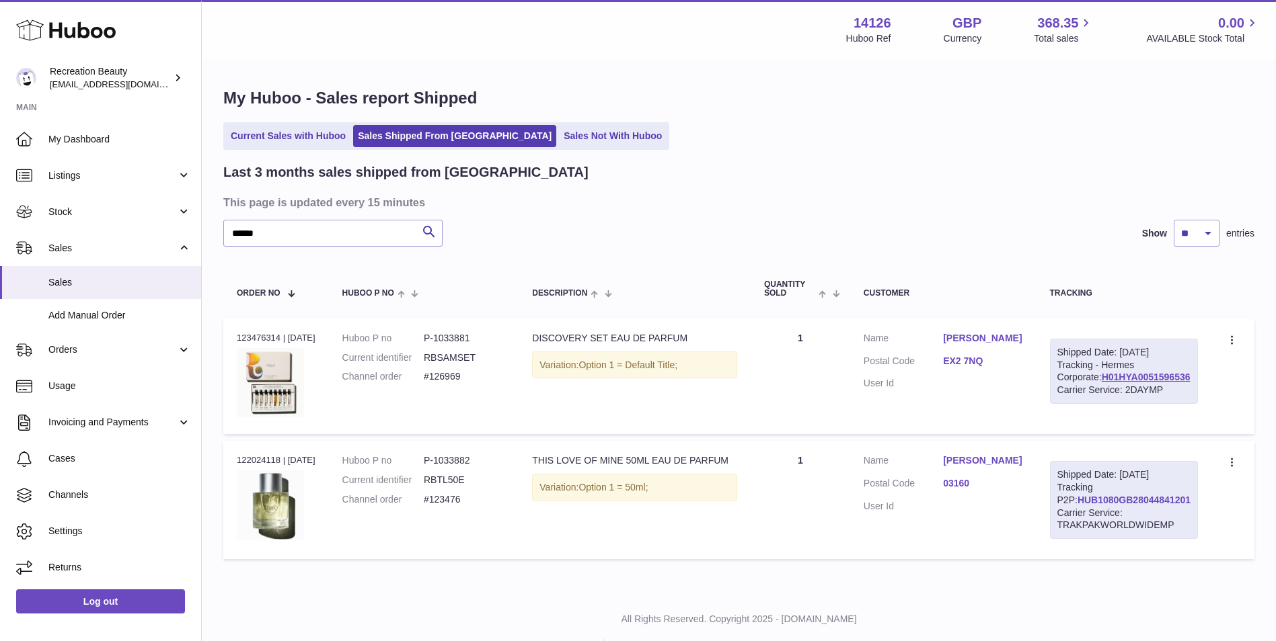
click at [1091, 506] on link "HUB1080GB28044841201" at bounding box center [1133, 500] width 113 height 11
click at [118, 463] on span "Cases" at bounding box center [119, 459] width 143 height 13
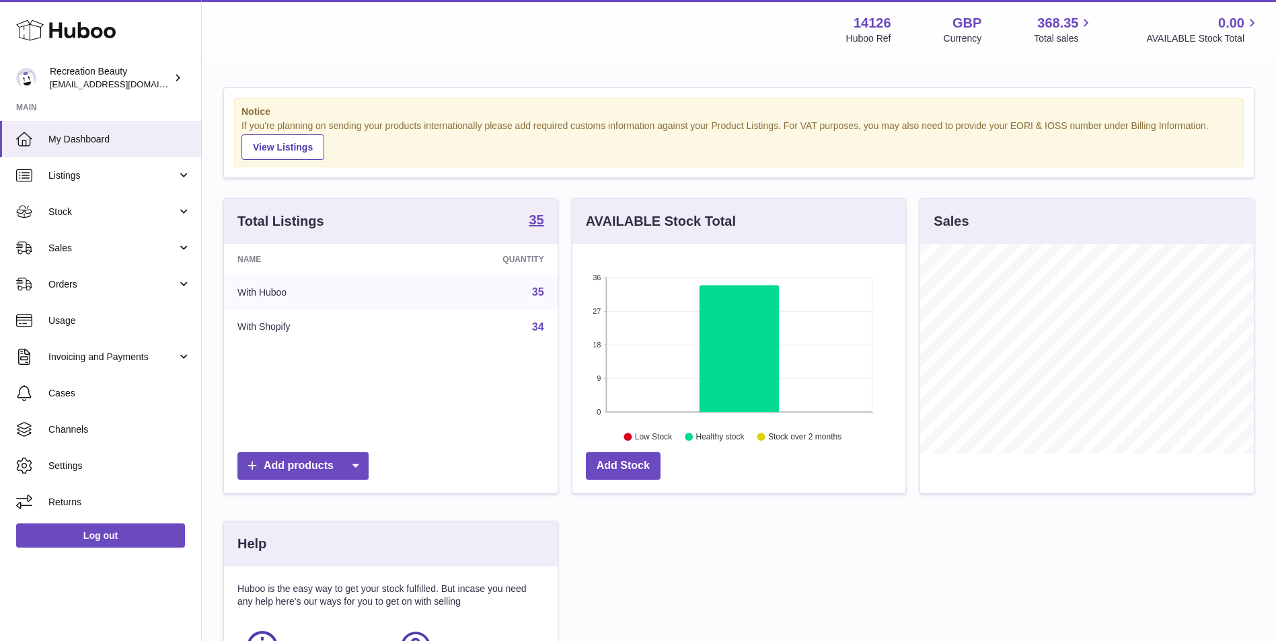
scroll to position [210, 333]
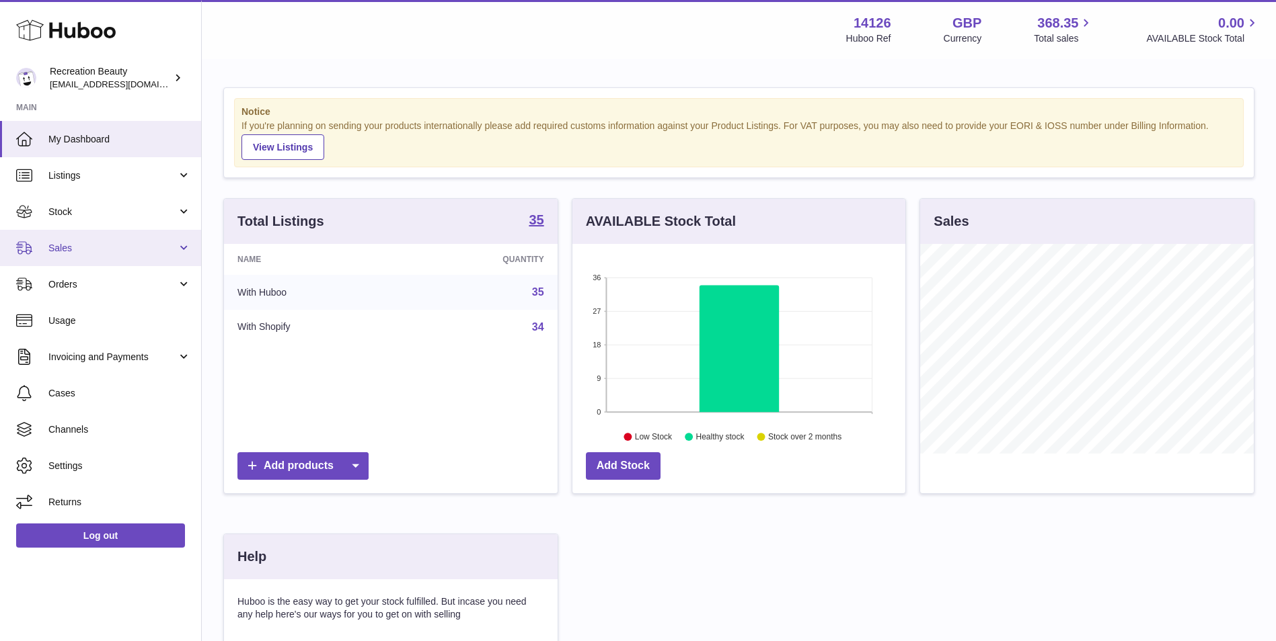
click at [71, 242] on span "Sales" at bounding box center [112, 248] width 128 height 13
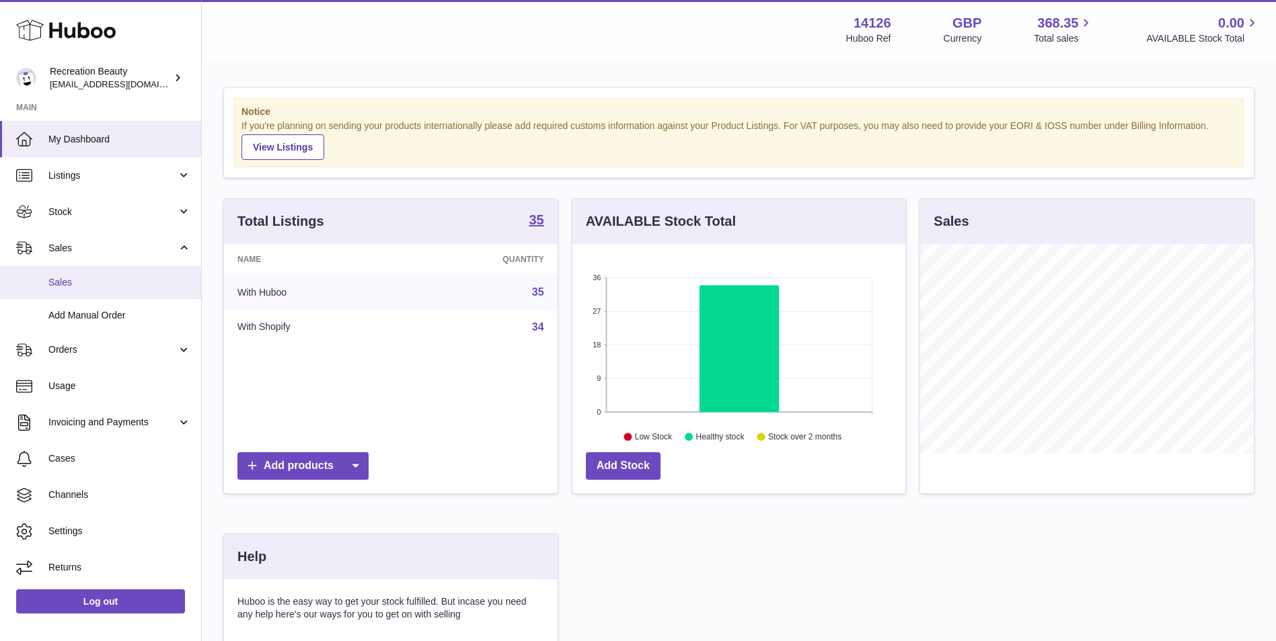
click at [73, 281] on span "Sales" at bounding box center [119, 282] width 143 height 13
